Goal: Information Seeking & Learning: Learn about a topic

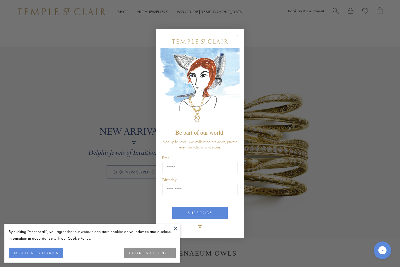
scroll to position [395, 0]
click at [240, 39] on icon "Close dialog" at bounding box center [236, 35] width 7 height 7
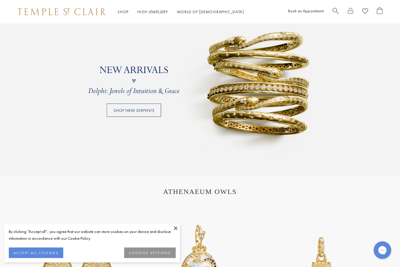
scroll to position [417, 0]
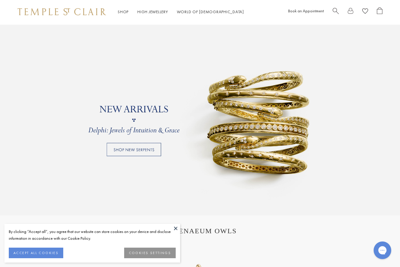
click at [119, 16] on div "Shop Shop Categories Amulets Pendants & Charms Lockets Chains & Leather Cords E…" at bounding box center [200, 11] width 400 height 23
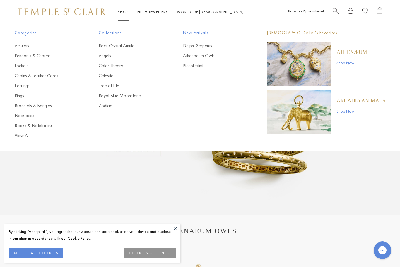
click at [206, 33] on span "New Arrivals" at bounding box center [213, 32] width 61 height 7
click at [201, 35] on span "New Arrivals" at bounding box center [213, 32] width 61 height 7
click at [199, 67] on link "Piccolissimi" at bounding box center [213, 65] width 61 height 6
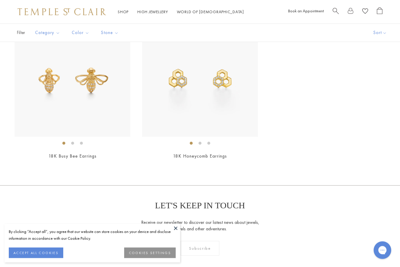
scroll to position [1465, 0]
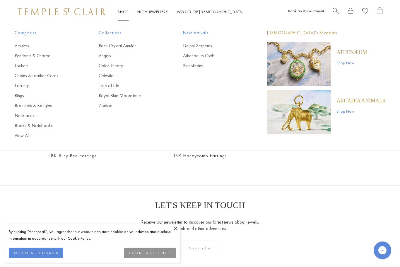
click at [206, 57] on link "Athenaeum Owls" at bounding box center [213, 55] width 61 height 6
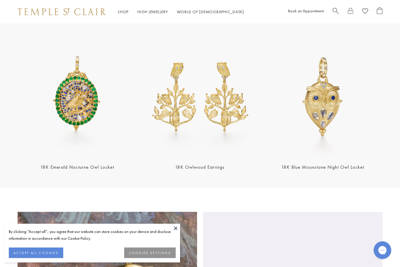
scroll to position [213, 0]
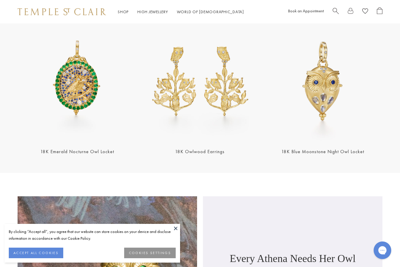
click at [340, 88] on img at bounding box center [322, 81] width 119 height 119
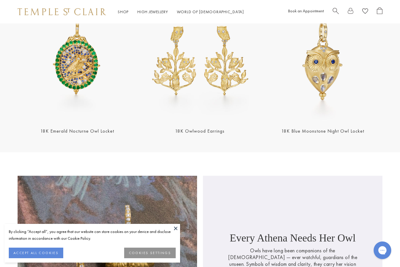
click at [68, 79] on img at bounding box center [77, 60] width 119 height 119
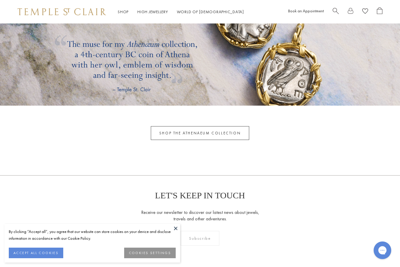
scroll to position [1551, 0]
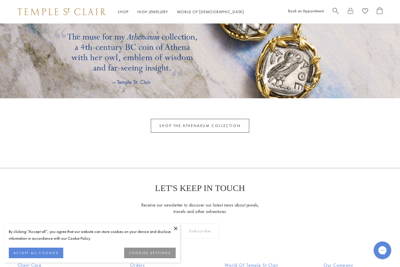
click at [210, 124] on link "SHOP THE ATHENAEUM COLLECTION" at bounding box center [200, 126] width 98 height 14
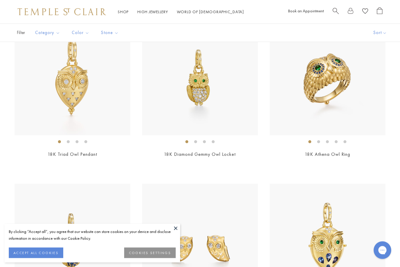
scroll to position [646, 0]
click at [357, 98] on img at bounding box center [328, 77] width 116 height 116
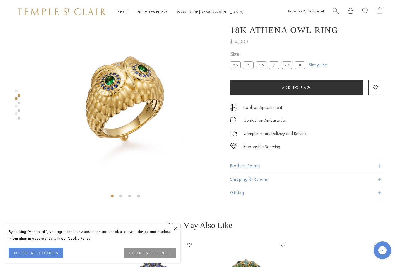
scroll to position [23, 0]
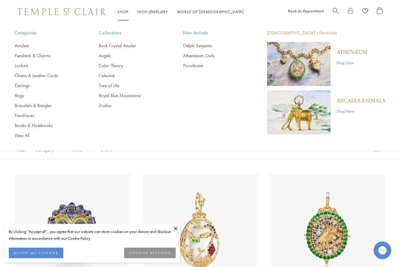
click at [131, 96] on link "Royal Blue Moonstone" at bounding box center [129, 95] width 61 height 6
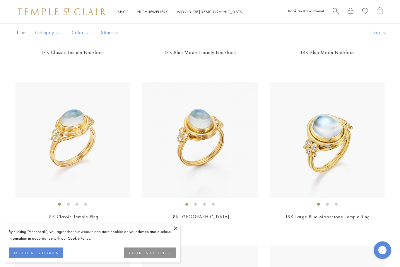
scroll to position [584, 0]
click at [232, 139] on img at bounding box center [200, 140] width 116 height 116
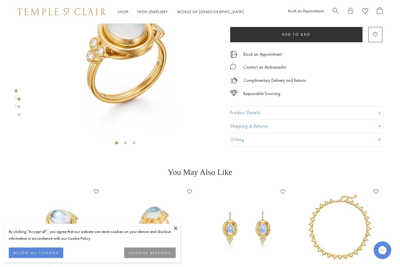
scroll to position [73, 0]
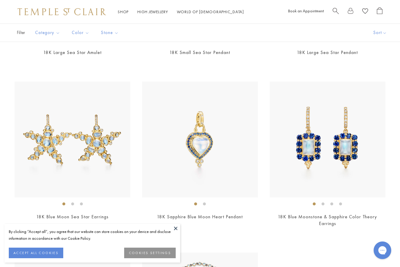
scroll to position [2696, 0]
